Goal: Find specific page/section: Locate a particular part of the current website

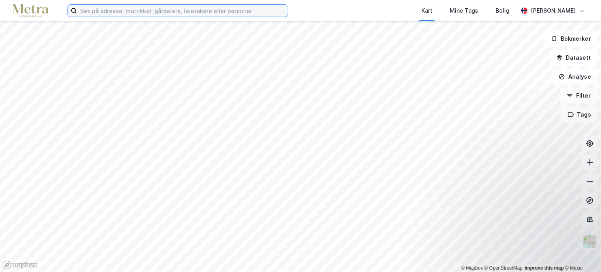
click at [201, 11] on input at bounding box center [182, 11] width 211 height 12
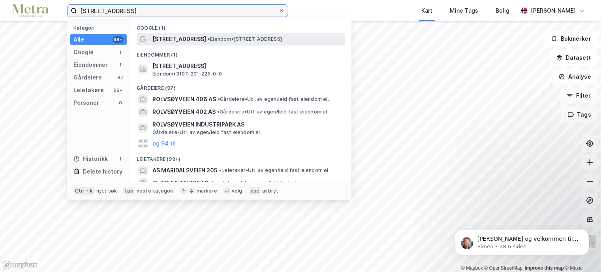
type input "[STREET_ADDRESS]"
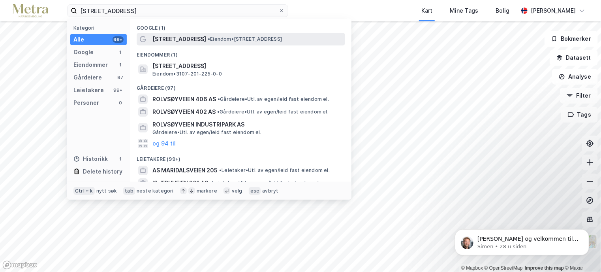
click at [243, 36] on span "• Eiendom • [STREET_ADDRESS]" at bounding box center [245, 39] width 74 height 6
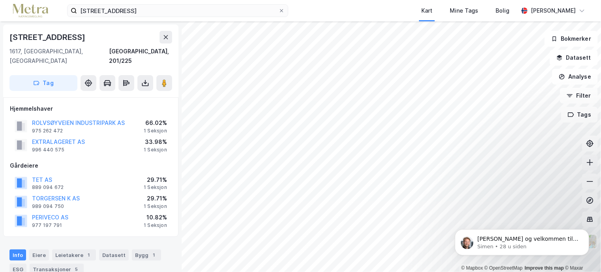
click at [591, 162] on icon at bounding box center [590, 162] width 1 height 6
